Goal: Task Accomplishment & Management: Use online tool/utility

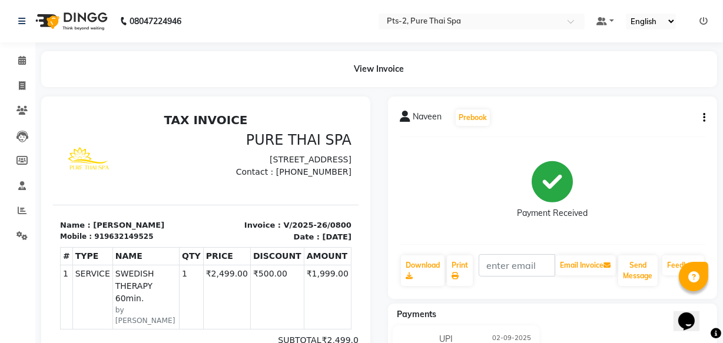
click at [701, 112] on button "button" at bounding box center [701, 118] width 7 height 12
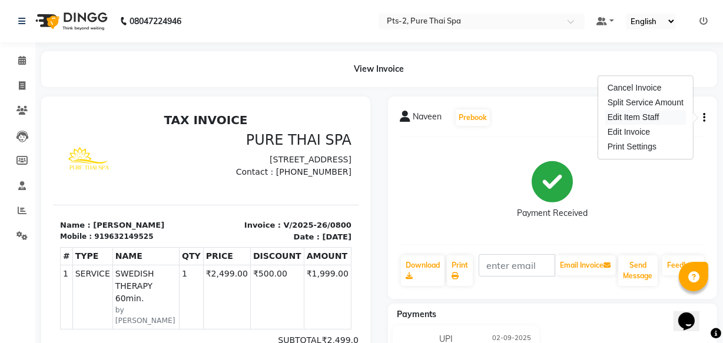
click at [647, 114] on div "Edit Item Staff" at bounding box center [645, 117] width 81 height 15
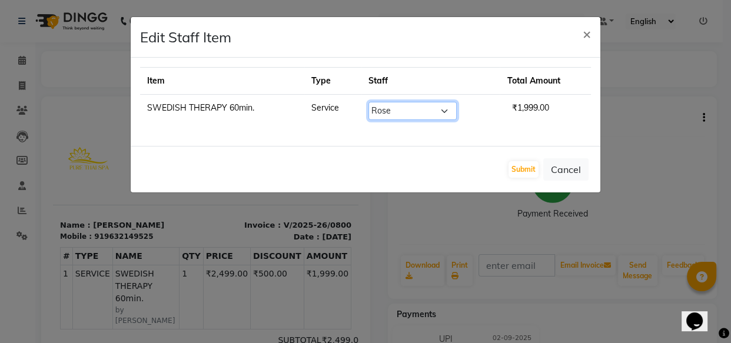
click at [449, 110] on select "Select AMOO Anyone [PERSON_NAME] [PERSON_NAME] [PERSON_NAME] [PERSON_NAME] [PER…" at bounding box center [413, 111] width 88 height 18
select select "35985"
click at [369, 102] on select "Select AMOO Anyone [PERSON_NAME] [PERSON_NAME] [PERSON_NAME] [PERSON_NAME] [PER…" at bounding box center [413, 111] width 88 height 18
click at [518, 162] on button "Submit" at bounding box center [524, 169] width 30 height 16
